Goal: Task Accomplishment & Management: Manage account settings

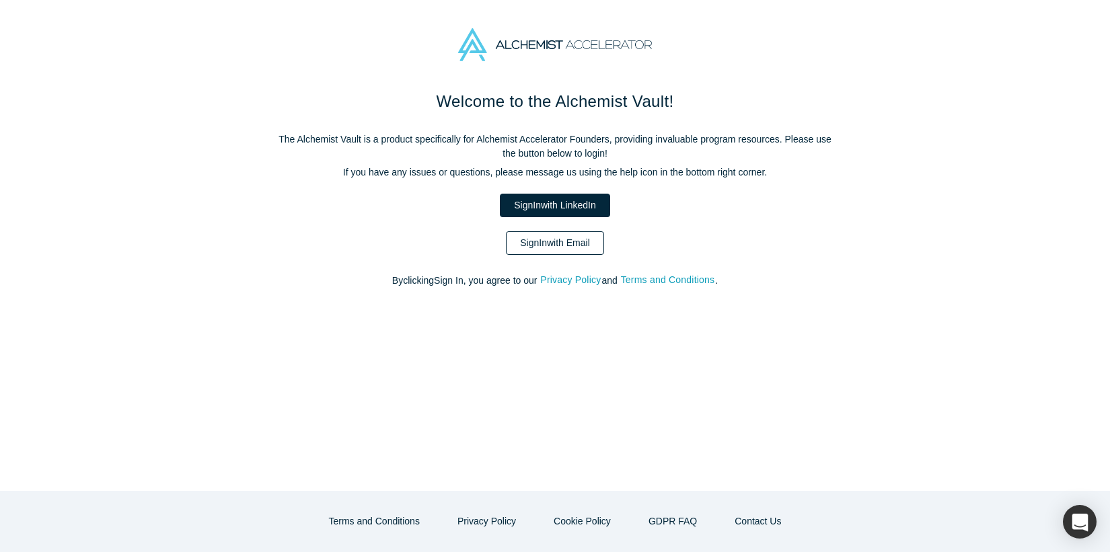
click at [577, 247] on link "Sign In with Email" at bounding box center [555, 243] width 98 height 24
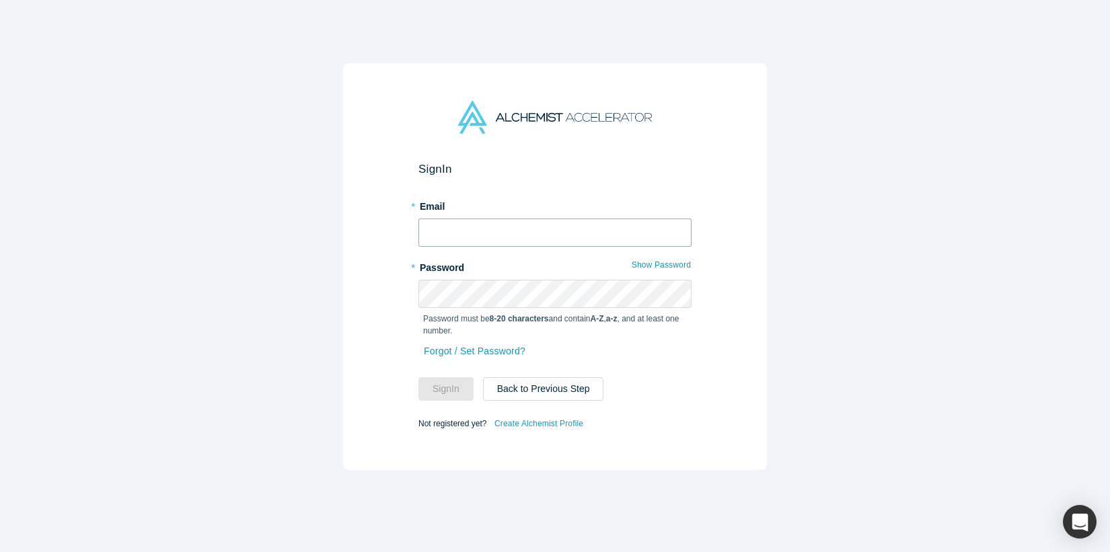
click at [568, 237] on input "text" at bounding box center [554, 233] width 273 height 28
type input "[PERSON_NAME][EMAIL_ADDRESS][DOMAIN_NAME]"
click at [418, 377] on button "Sign In" at bounding box center [445, 389] width 55 height 24
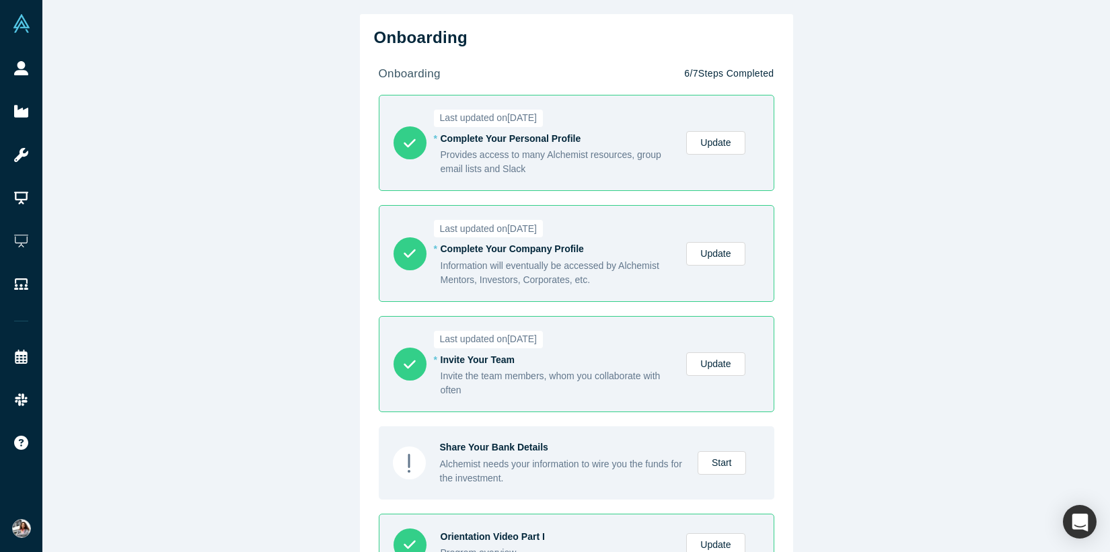
click at [335, 229] on div "Onboarding onboarding 6 / 7 Steps Completed Last updated on [DATE] * Complete Y…" at bounding box center [575, 276] width 1067 height 552
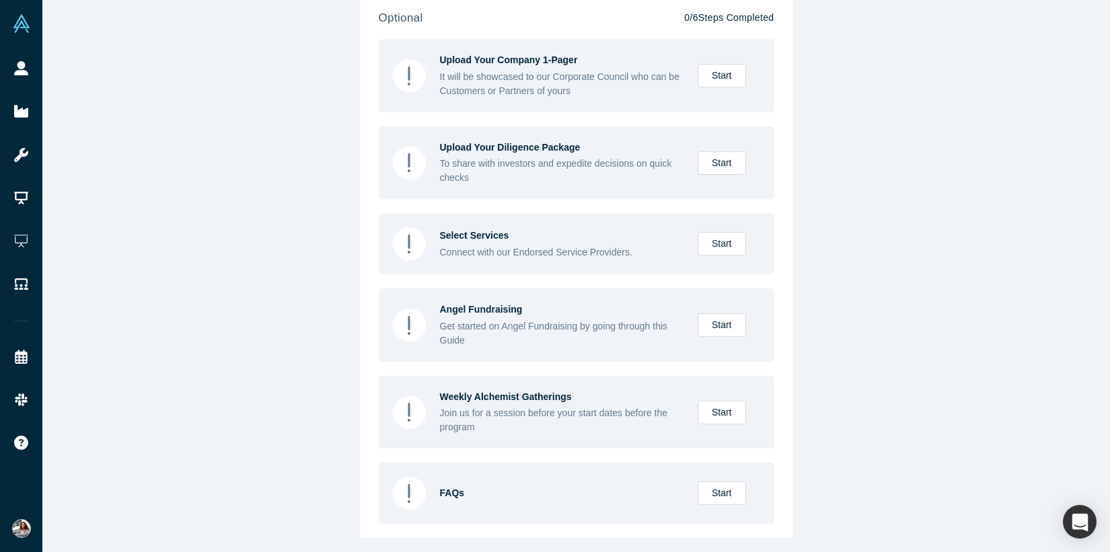
scroll to position [1135, 0]
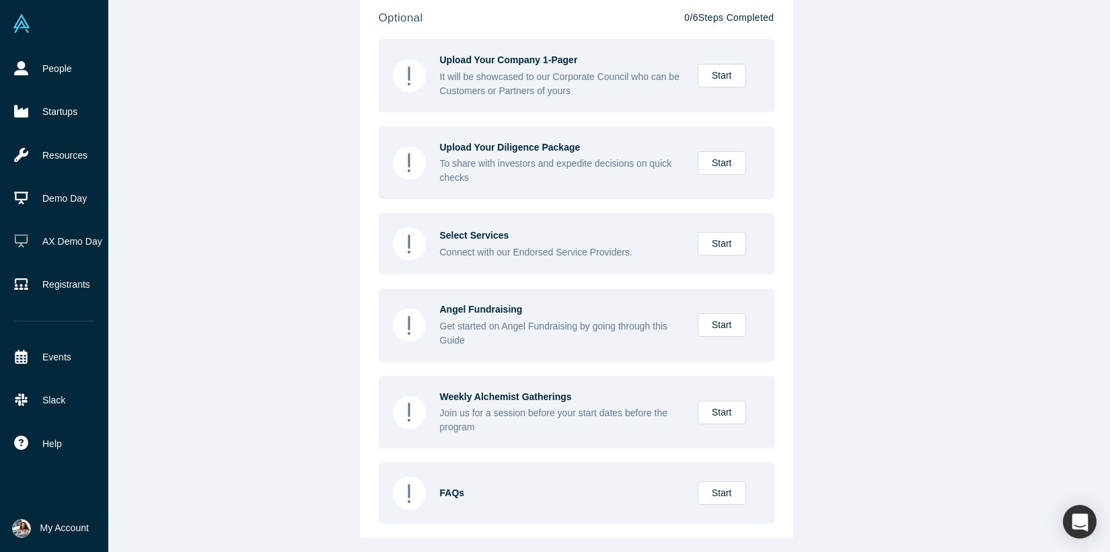
click at [22, 27] on img at bounding box center [21, 23] width 19 height 19
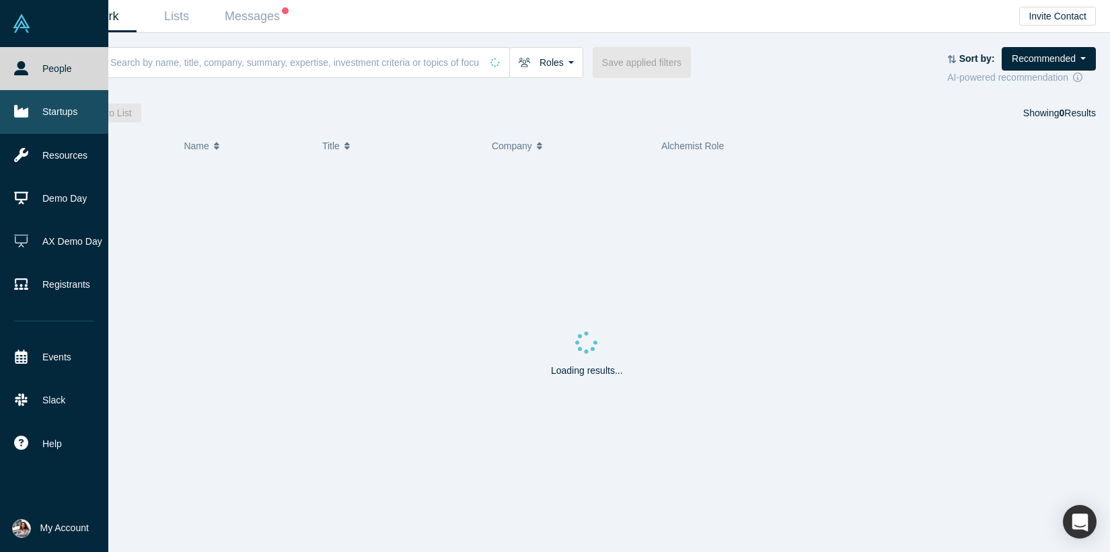
click at [63, 116] on link "Startups" at bounding box center [54, 111] width 108 height 43
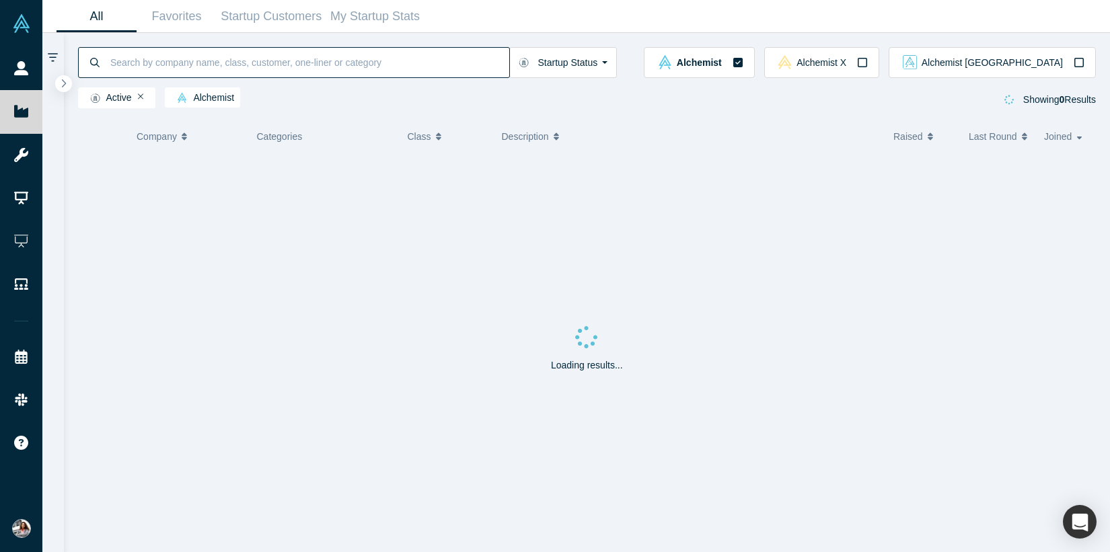
click at [259, 61] on input at bounding box center [309, 62] width 400 height 32
type input "agtools"
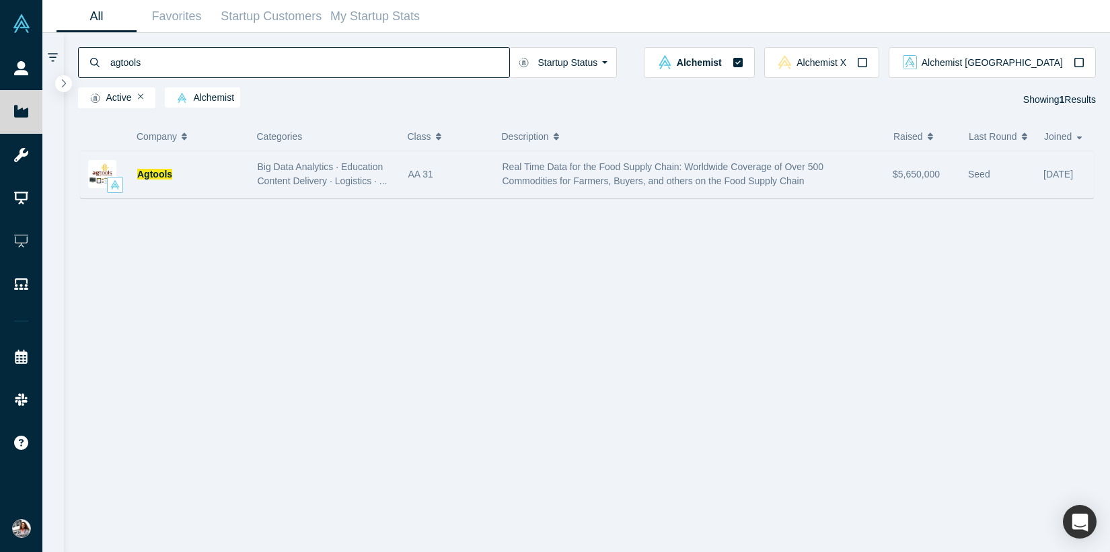
click at [172, 180] on div "Agtools" at bounding box center [190, 174] width 106 height 46
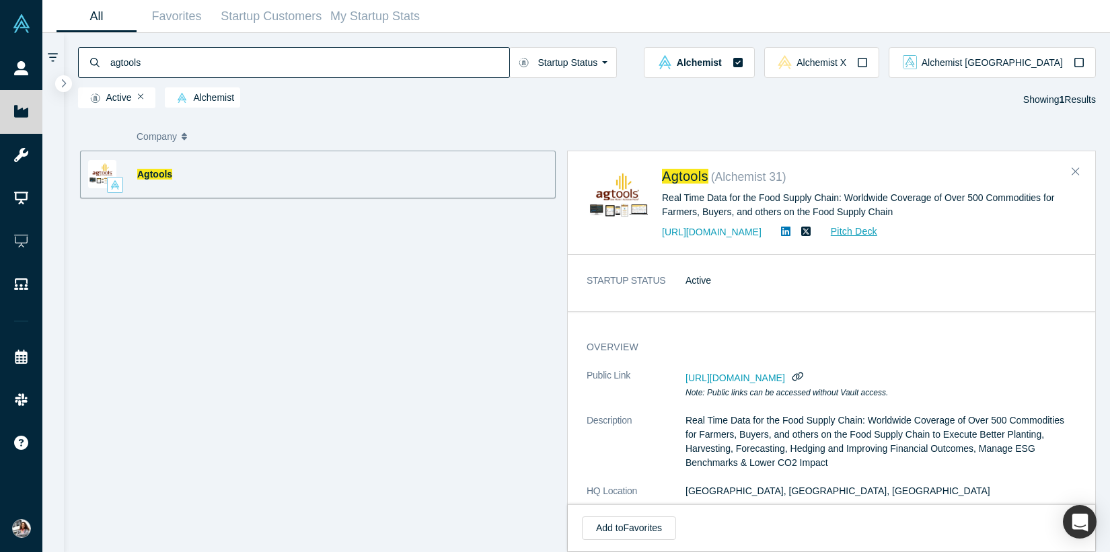
click at [785, 379] on span "[URL][DOMAIN_NAME]" at bounding box center [735, 378] width 100 height 11
click at [804, 375] on icon "button" at bounding box center [797, 376] width 13 height 10
click at [295, 324] on div "Agtools Big Data Analytics · Education Content Delivery · Logistics · ... Real …" at bounding box center [318, 352] width 480 height 402
click at [321, 393] on div "Agtools Big Data Analytics · Education Content Delivery · Logistics · ... Real …" at bounding box center [318, 352] width 480 height 402
click at [650, 315] on div "STARTUP STATUS Active" at bounding box center [831, 288] width 527 height 67
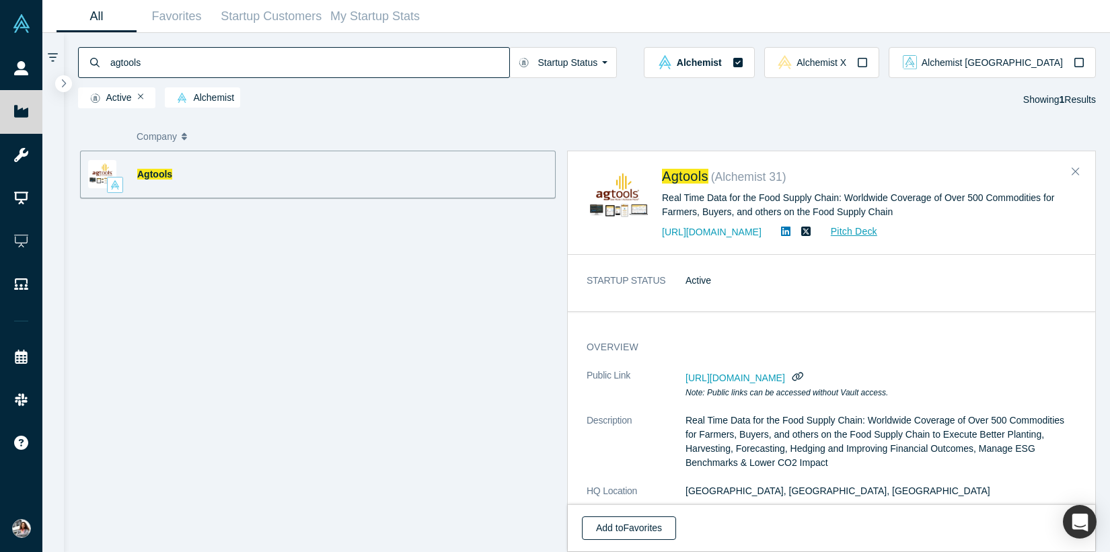
click at [636, 527] on button "Add to Favorites" at bounding box center [629, 529] width 94 height 24
click at [741, 298] on dl "STARTUP STATUS Active" at bounding box center [831, 288] width 490 height 28
click at [1073, 173] on icon "Close" at bounding box center [1075, 171] width 8 height 12
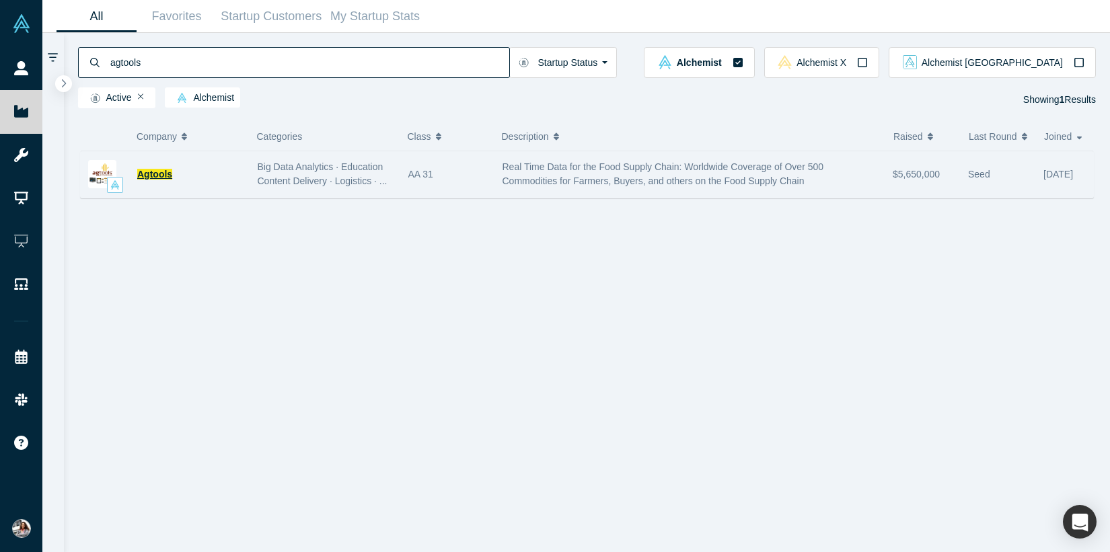
click at [147, 172] on span "Agtools" at bounding box center [154, 174] width 35 height 11
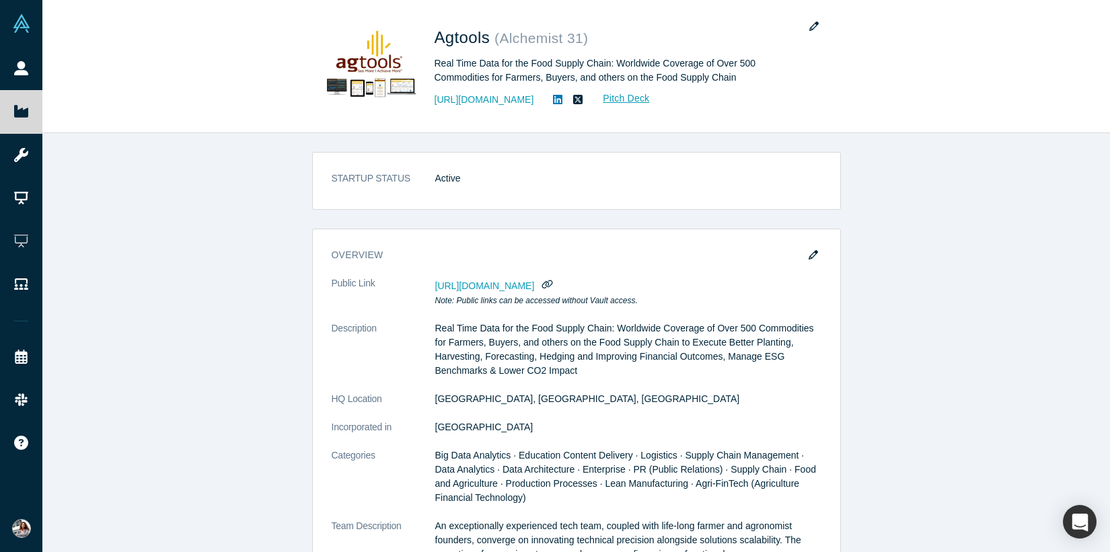
click at [276, 323] on div "STARTUP STATUS Active overview Public Link [URL][DOMAIN_NAME] Note: Public link…" at bounding box center [575, 342] width 1067 height 419
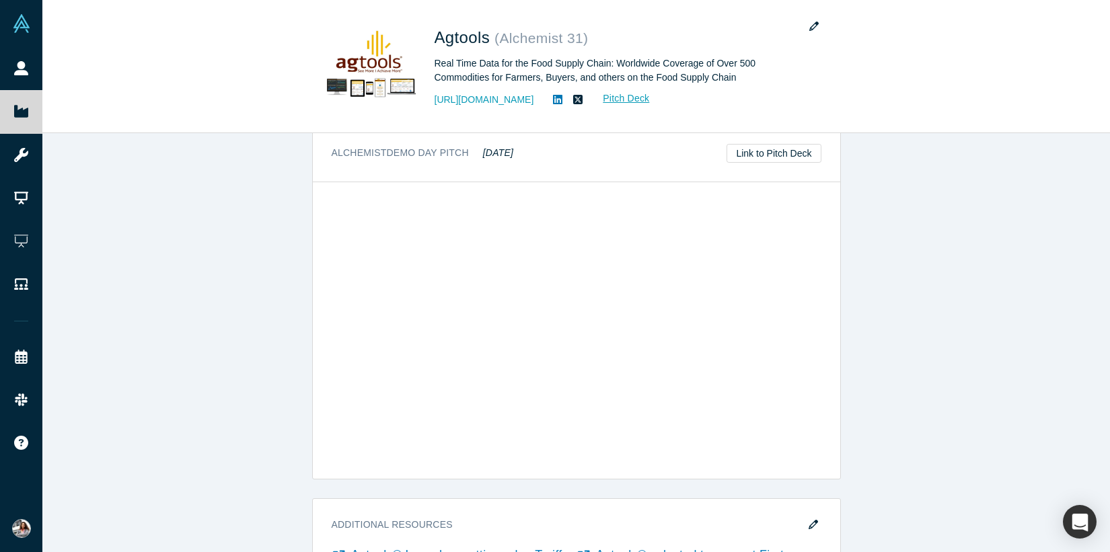
scroll to position [1533, 0]
